Goal: Transaction & Acquisition: Book appointment/travel/reservation

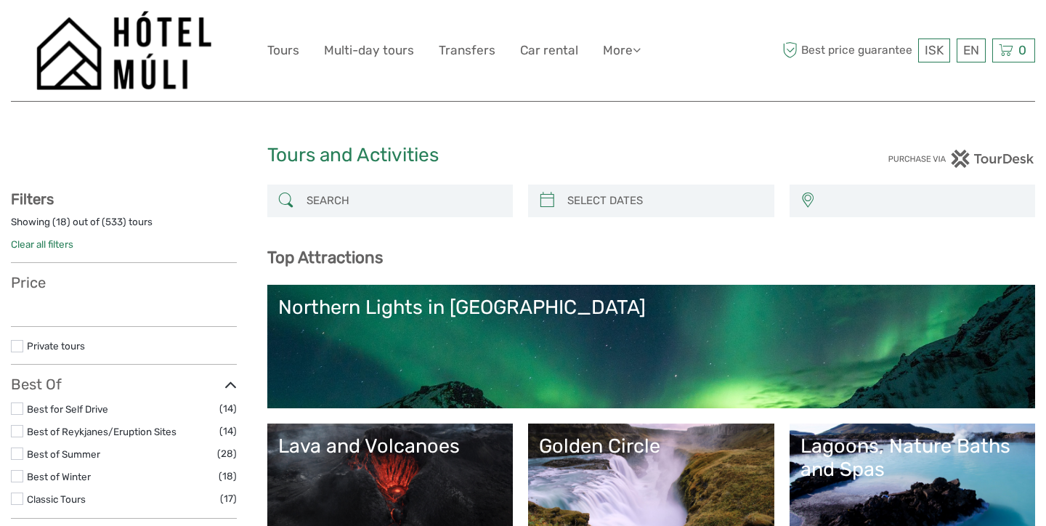
select select
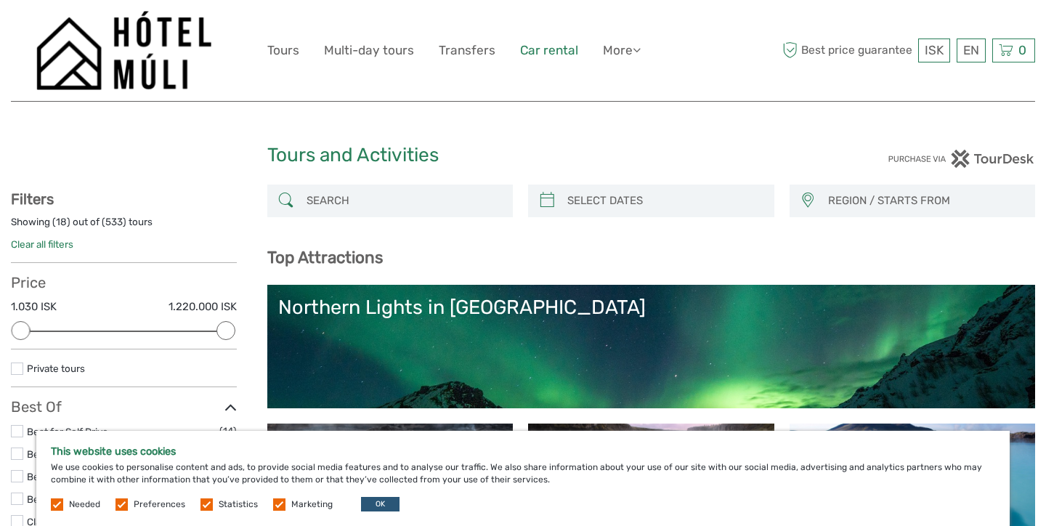
click at [545, 58] on link "Car rental" at bounding box center [549, 50] width 58 height 21
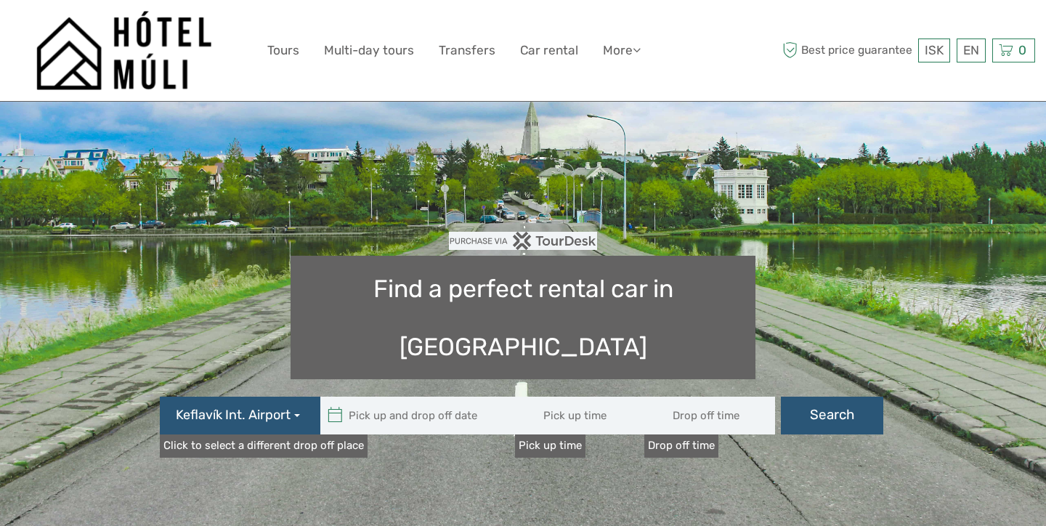
type input "08:00"
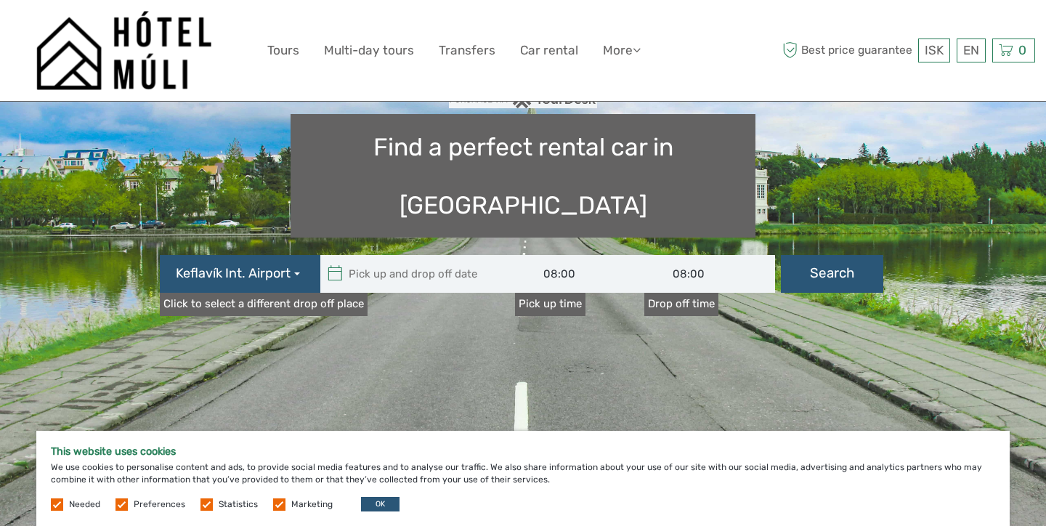
scroll to position [198, 0]
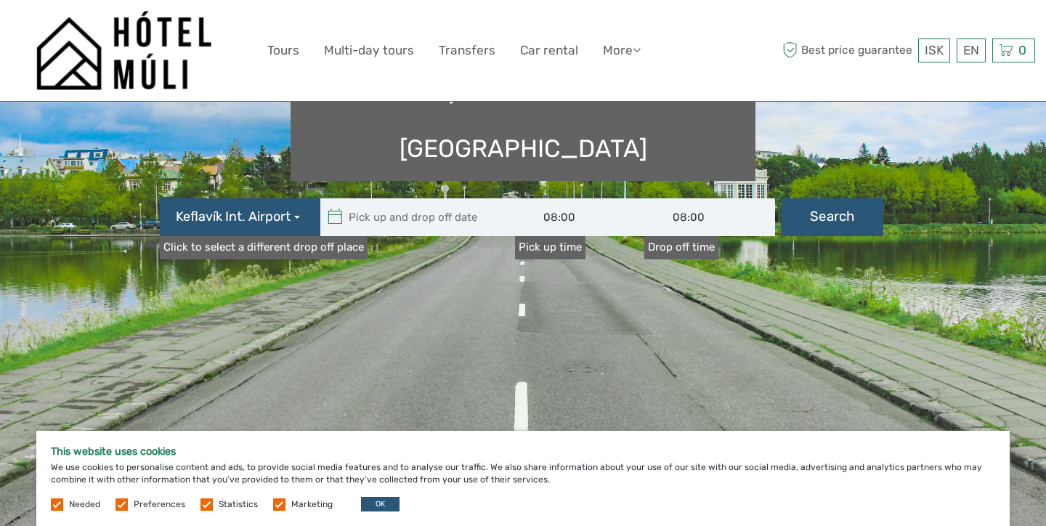
type input "[DATE]"
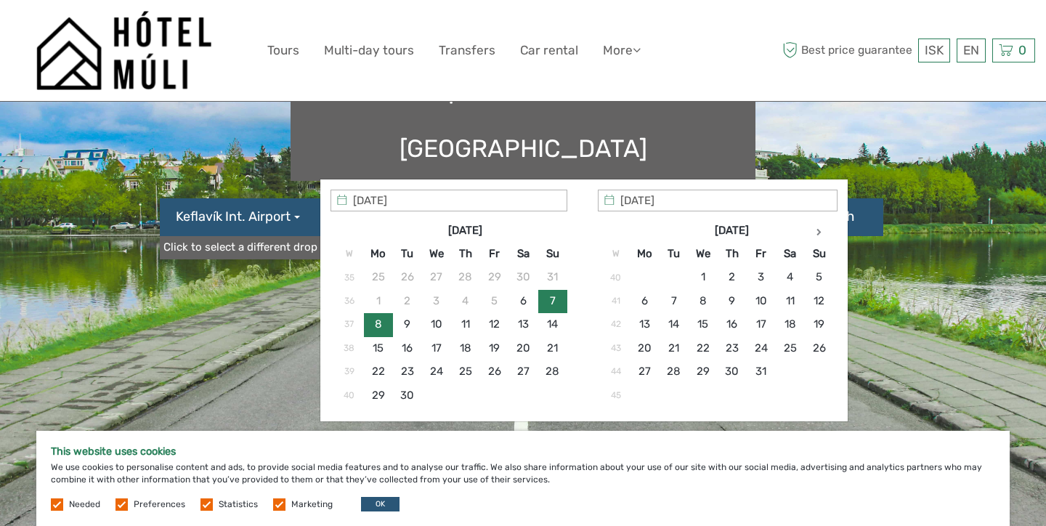
click at [442, 198] on input "text" at bounding box center [418, 217] width 196 height 38
type input "[DATE]"
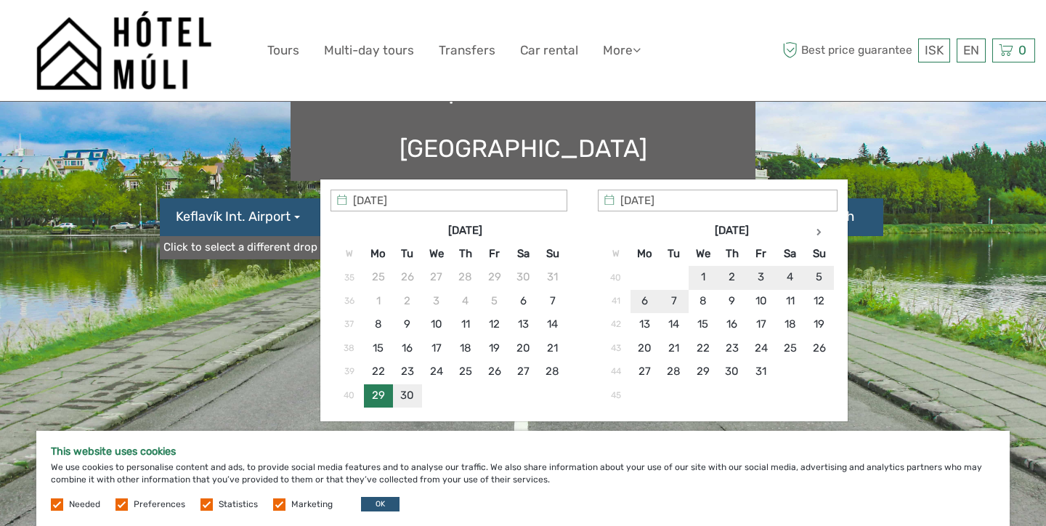
type input "[DATE] - [DATE]"
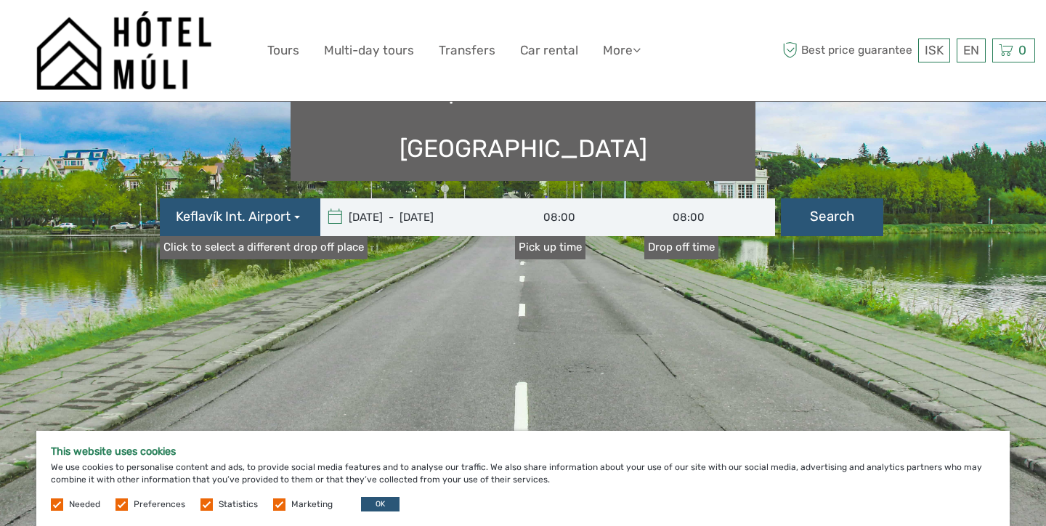
click at [566, 198] on input "08:00" at bounding box center [580, 217] width 131 height 38
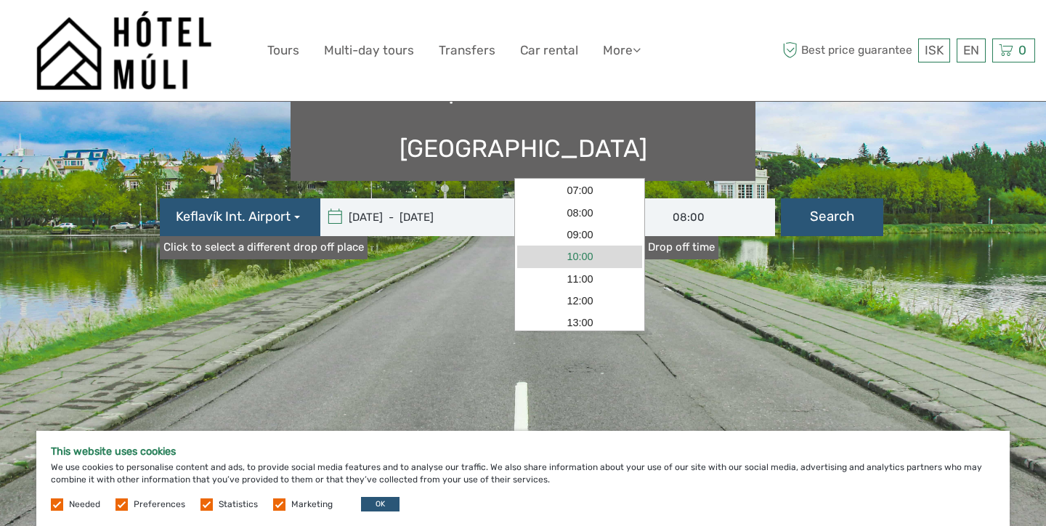
click at [579, 258] on link "10:00" at bounding box center [579, 256] width 125 height 22
type input "10:00"
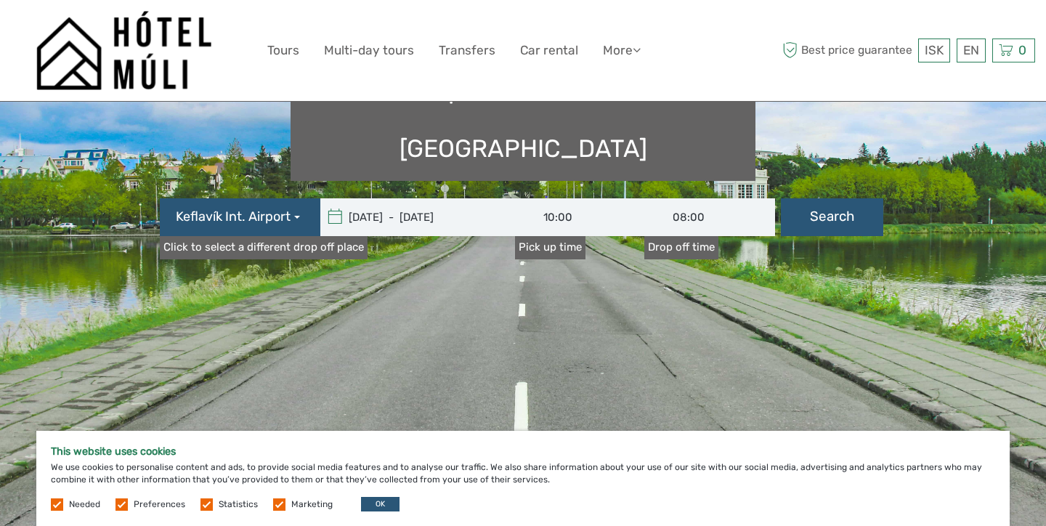
click at [688, 198] on input "08:00" at bounding box center [709, 217] width 131 height 38
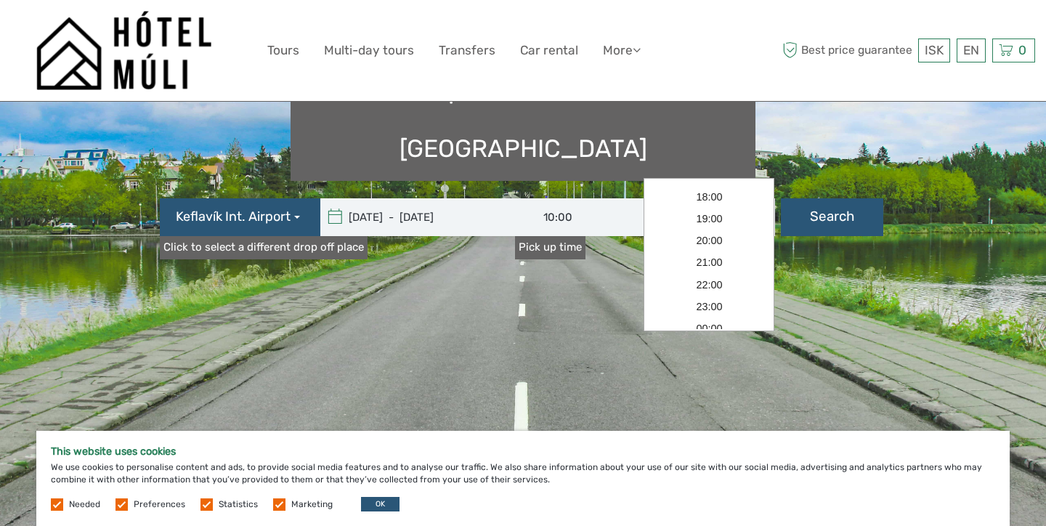
scroll to position [131, 0]
click at [711, 280] on link "17:00" at bounding box center [708, 279] width 125 height 22
type input "17:00"
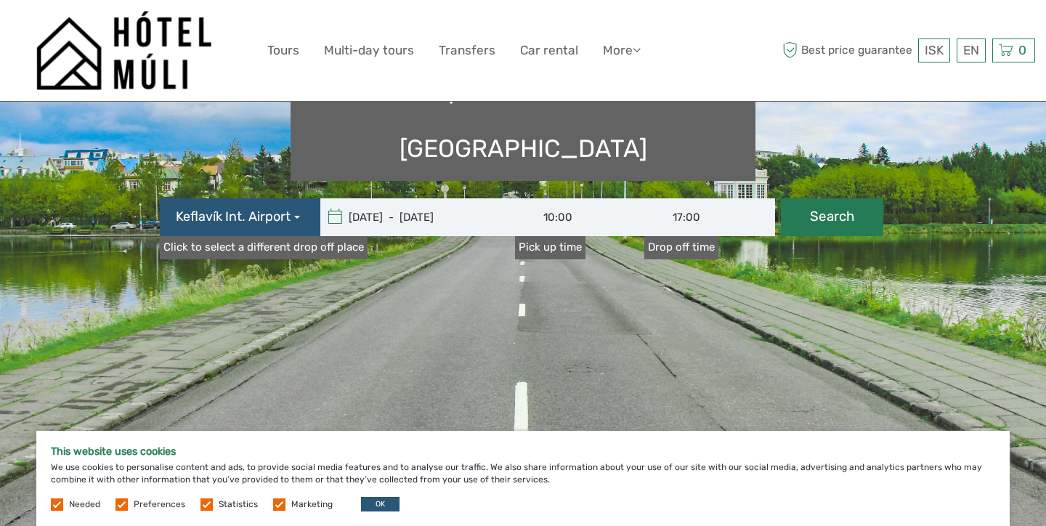
click at [826, 198] on button "Search" at bounding box center [832, 217] width 102 height 38
type input "[DATE] - [DATE]"
type input "10:00"
type input "17:00"
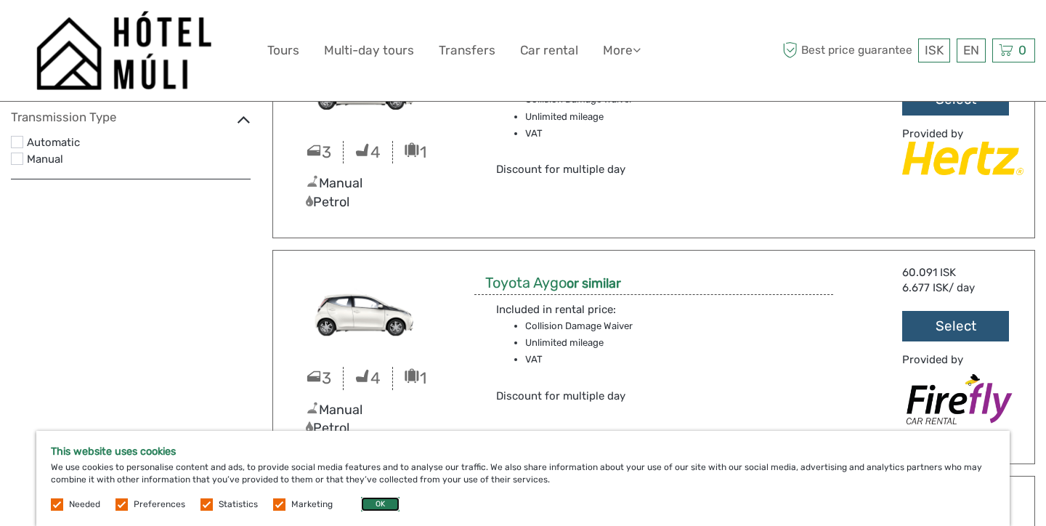
click at [372, 504] on button "OK" at bounding box center [380, 504] width 38 height 15
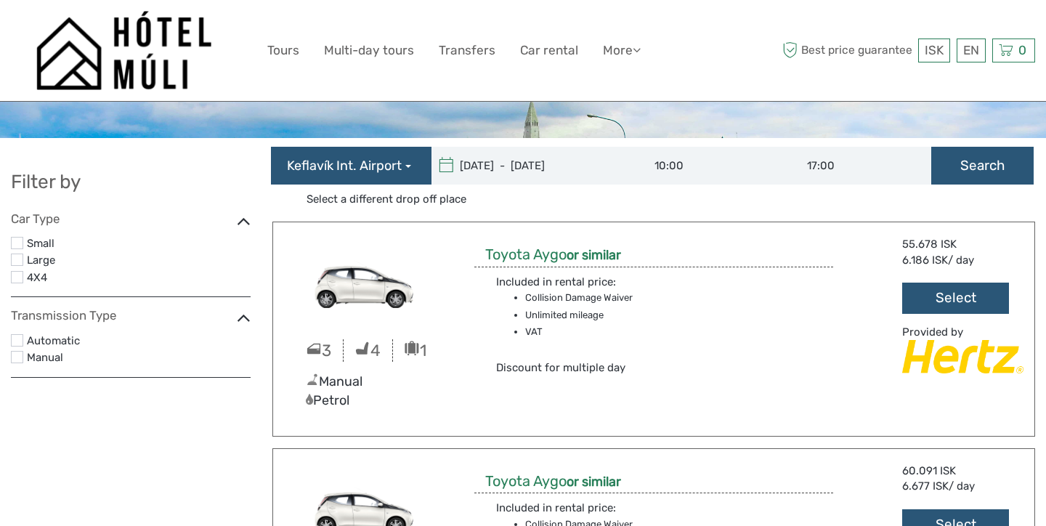
click at [36, 277] on label "4X4" at bounding box center [139, 278] width 224 height 19
click at [0, 0] on input "checkbox" at bounding box center [0, 0] width 0 height 0
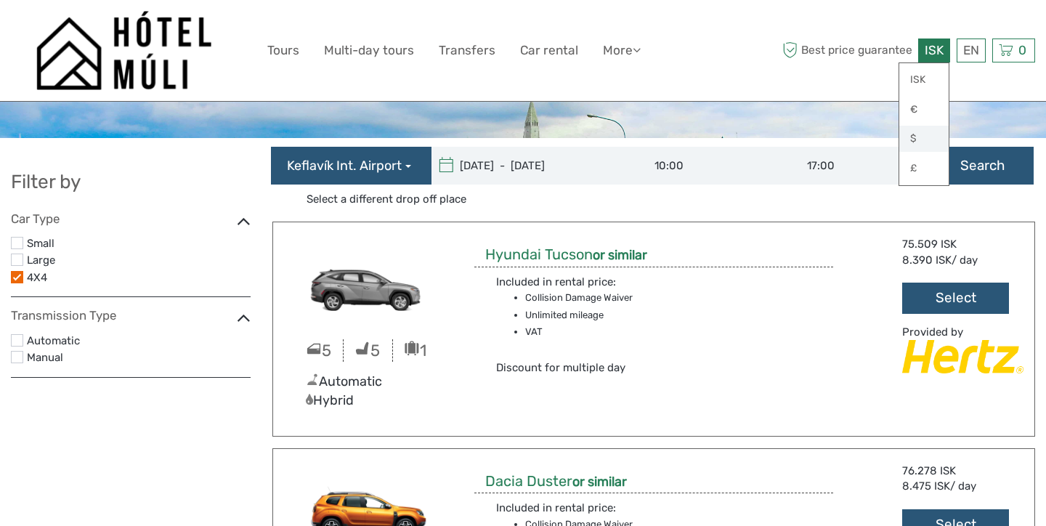
click at [917, 139] on link "$" at bounding box center [923, 139] width 49 height 26
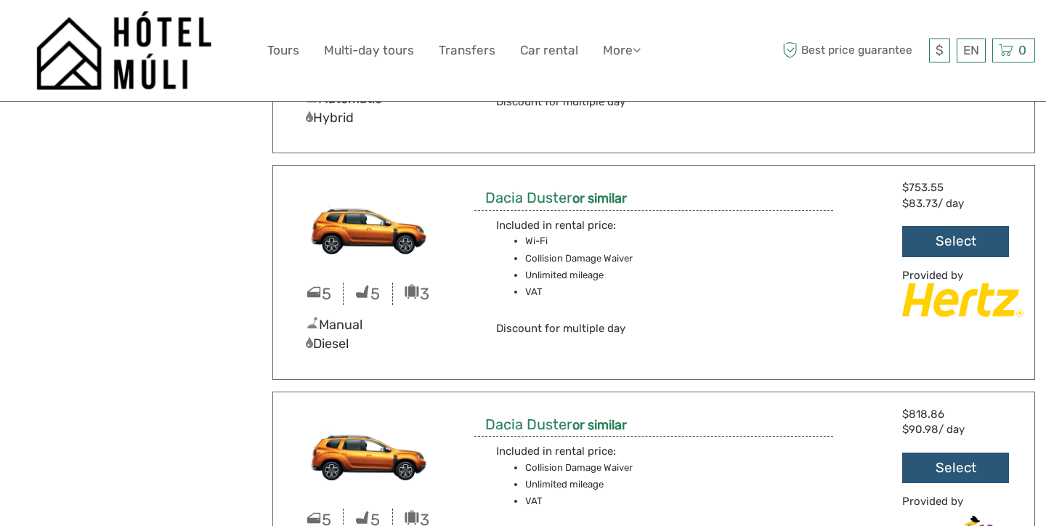
scroll to position [702, 0]
